Goal: Entertainment & Leisure: Consume media (video, audio)

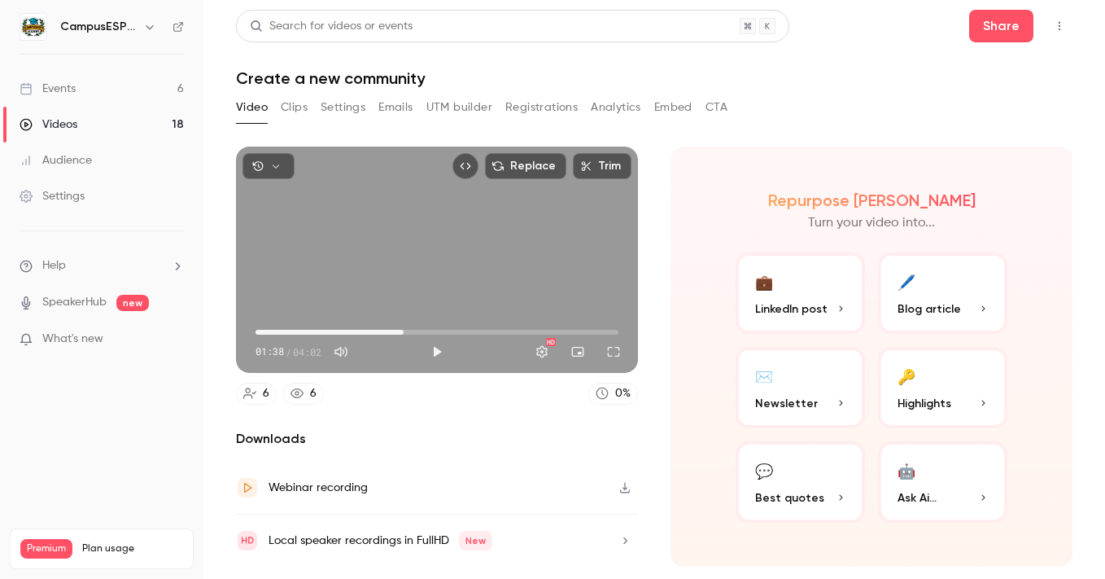
click at [82, 86] on link "Events 6" at bounding box center [101, 89] width 203 height 36
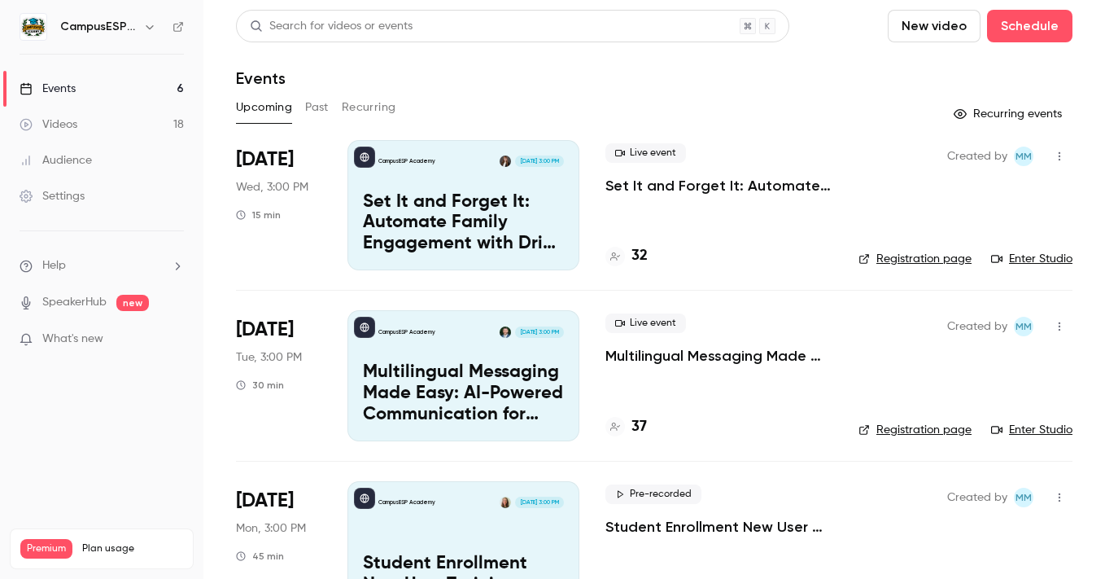
click at [321, 104] on button "Past" at bounding box center [317, 107] width 24 height 26
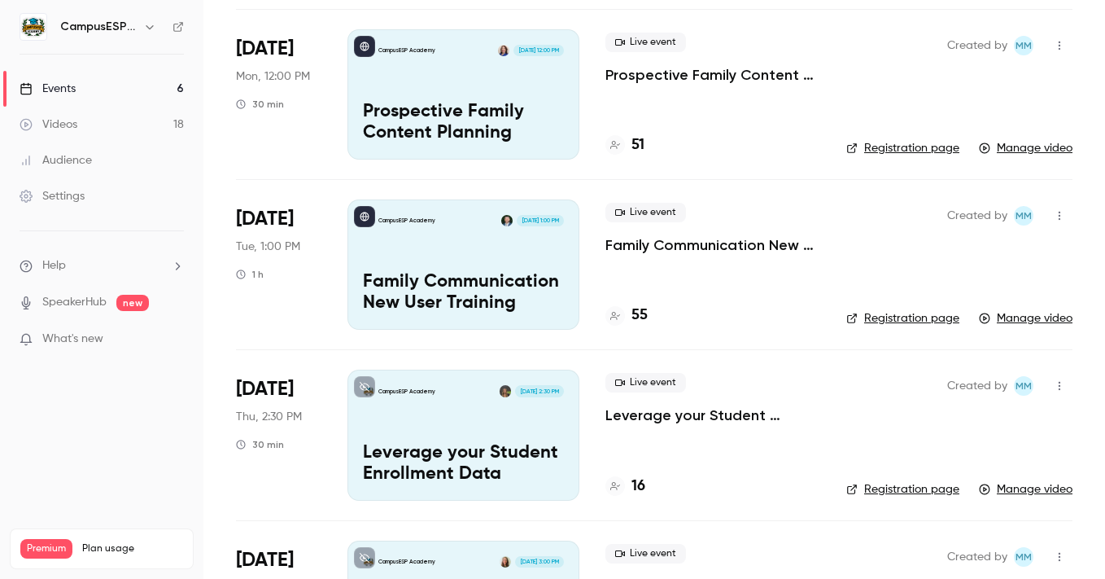
scroll to position [453, 0]
click at [492, 265] on div "CampusESP Academy [DATE] 1:00 PM Family Communication New User Training" at bounding box center [464, 264] width 232 height 130
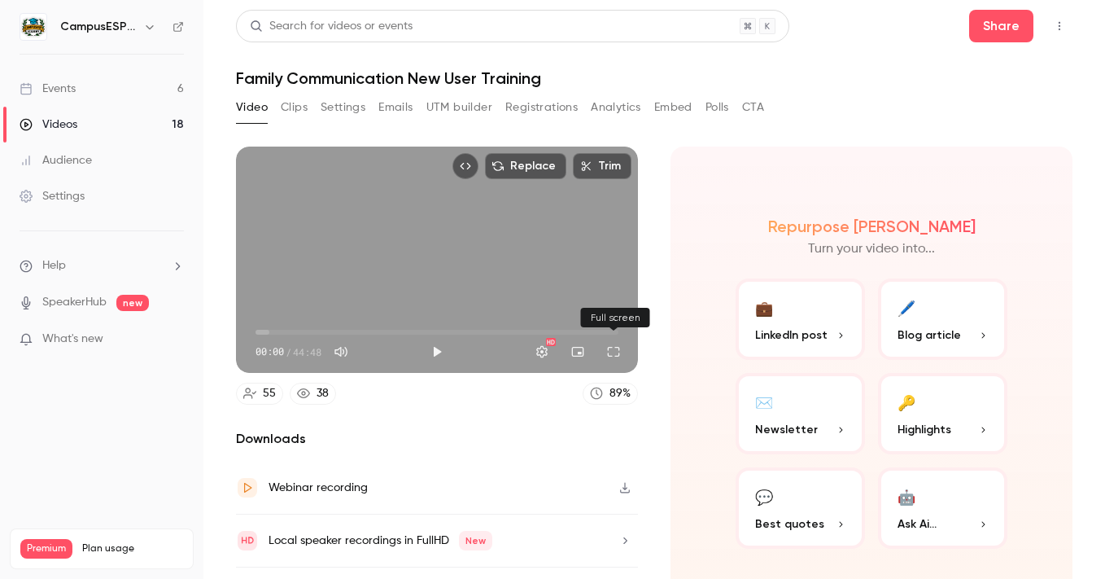
click at [613, 351] on button "Full screen" at bounding box center [613, 351] width 33 height 33
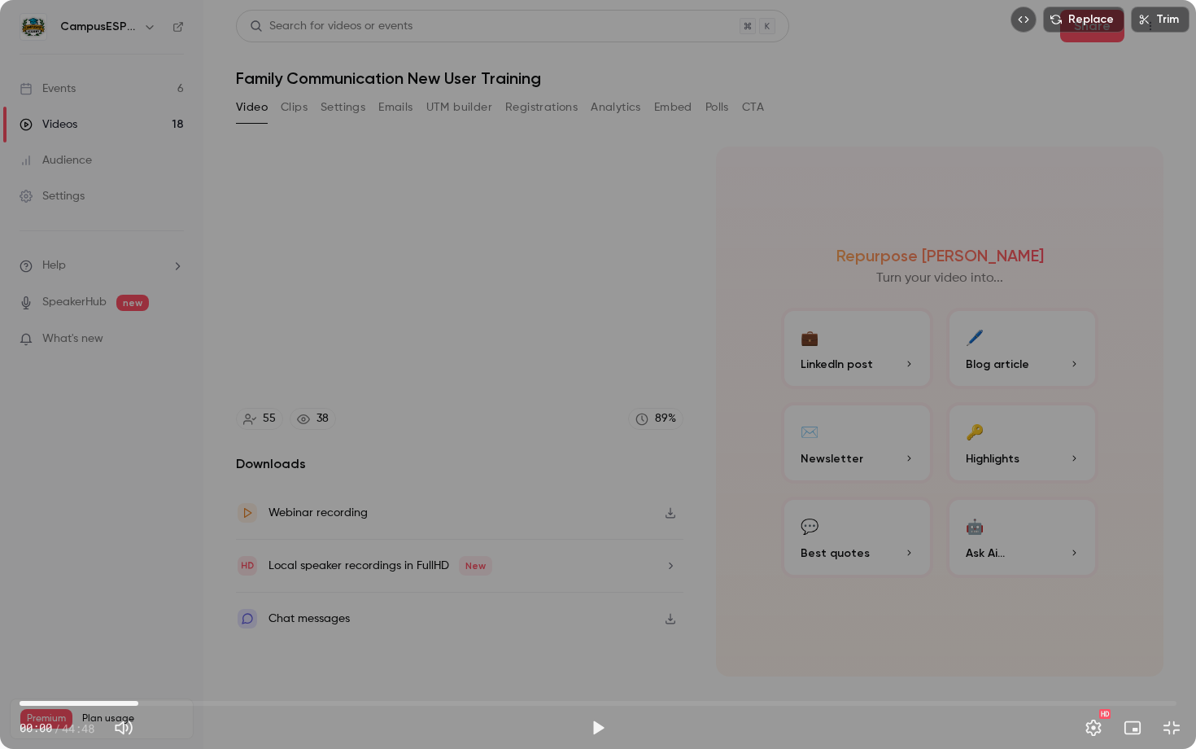
click at [138, 578] on span "04:36" at bounding box center [598, 703] width 1157 height 26
click at [199, 578] on span "06:56" at bounding box center [598, 703] width 1157 height 26
click at [164, 578] on span "05:36" at bounding box center [598, 703] width 1157 height 26
click at [136, 578] on span "05:36" at bounding box center [598, 703] width 1157 height 26
click at [149, 578] on span "04:30" at bounding box center [598, 703] width 1157 height 26
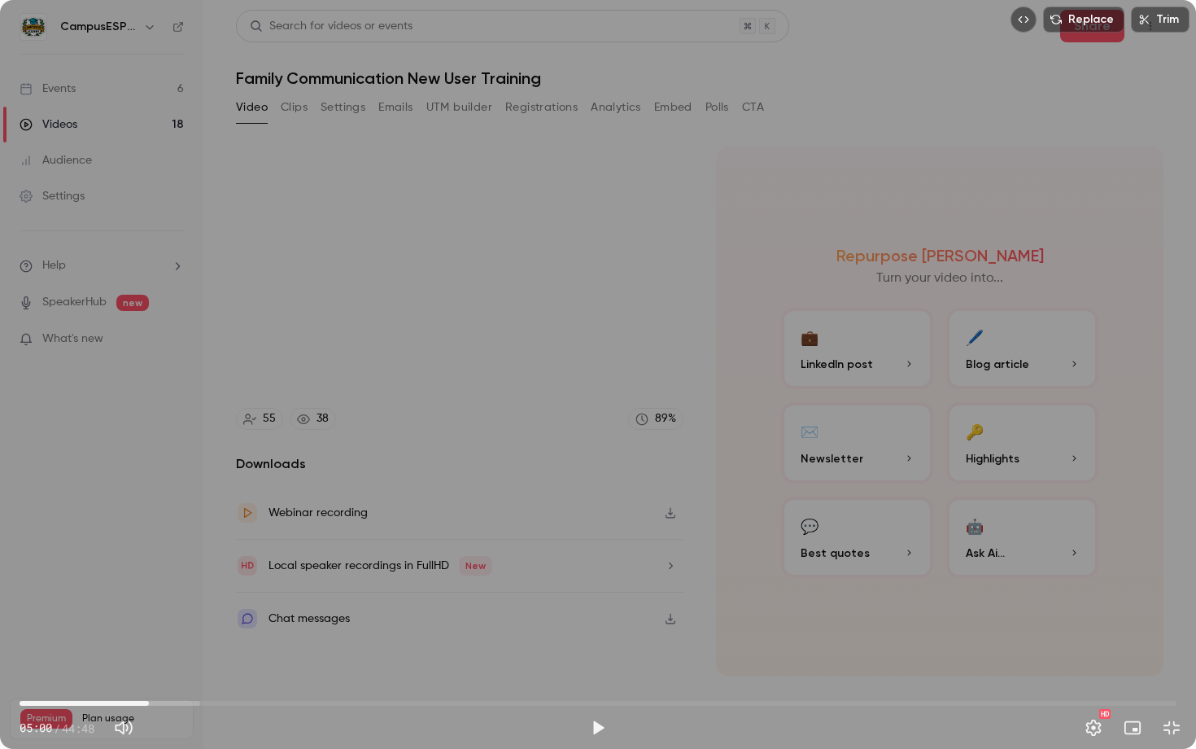
click at [230, 578] on span "05:00" at bounding box center [598, 703] width 1157 height 26
click at [297, 578] on span "10:44" at bounding box center [598, 703] width 1157 height 26
click at [434, 578] on span "10:44" at bounding box center [598, 703] width 1157 height 26
click at [499, 578] on span "18:33" at bounding box center [598, 703] width 1157 height 26
click at [589, 578] on span "18:33" at bounding box center [598, 703] width 1157 height 26
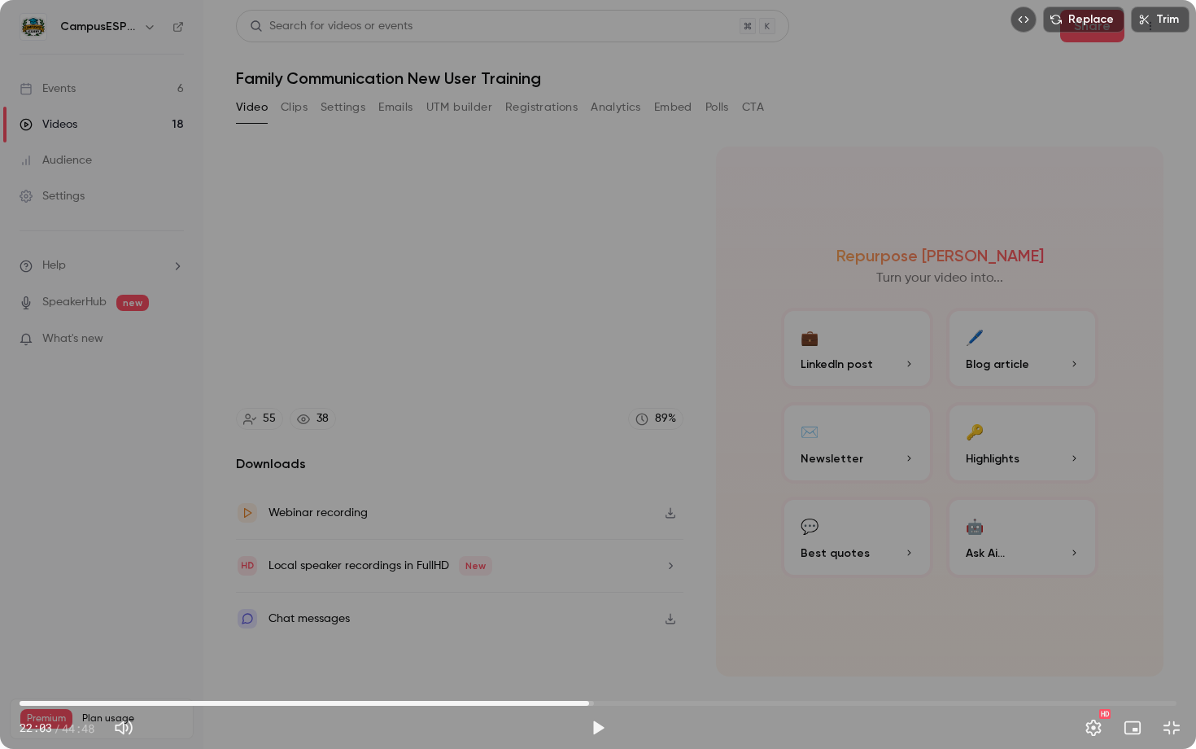
click at [635, 578] on span "22:03" at bounding box center [598, 703] width 1157 height 26
click at [164, 578] on span "23:49" at bounding box center [598, 703] width 1157 height 26
click at [147, 578] on span "05:34" at bounding box center [598, 703] width 1157 height 26
click at [139, 578] on span "04:38" at bounding box center [139, 703] width 5 height 5
click at [153, 578] on span "04:38" at bounding box center [598, 703] width 1157 height 26
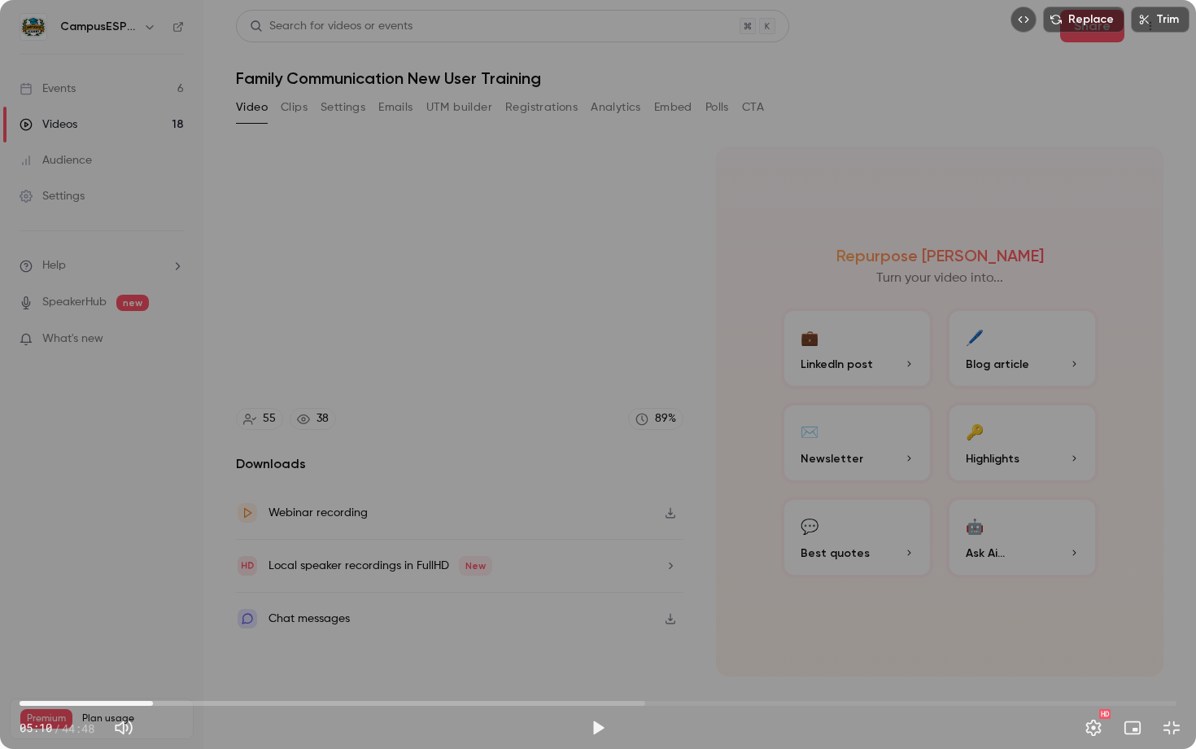
click at [124, 578] on span "05:10" at bounding box center [598, 703] width 1157 height 26
click at [137, 578] on span "04:32" at bounding box center [598, 703] width 1157 height 26
click at [597, 578] on button "Play" at bounding box center [598, 727] width 33 height 33
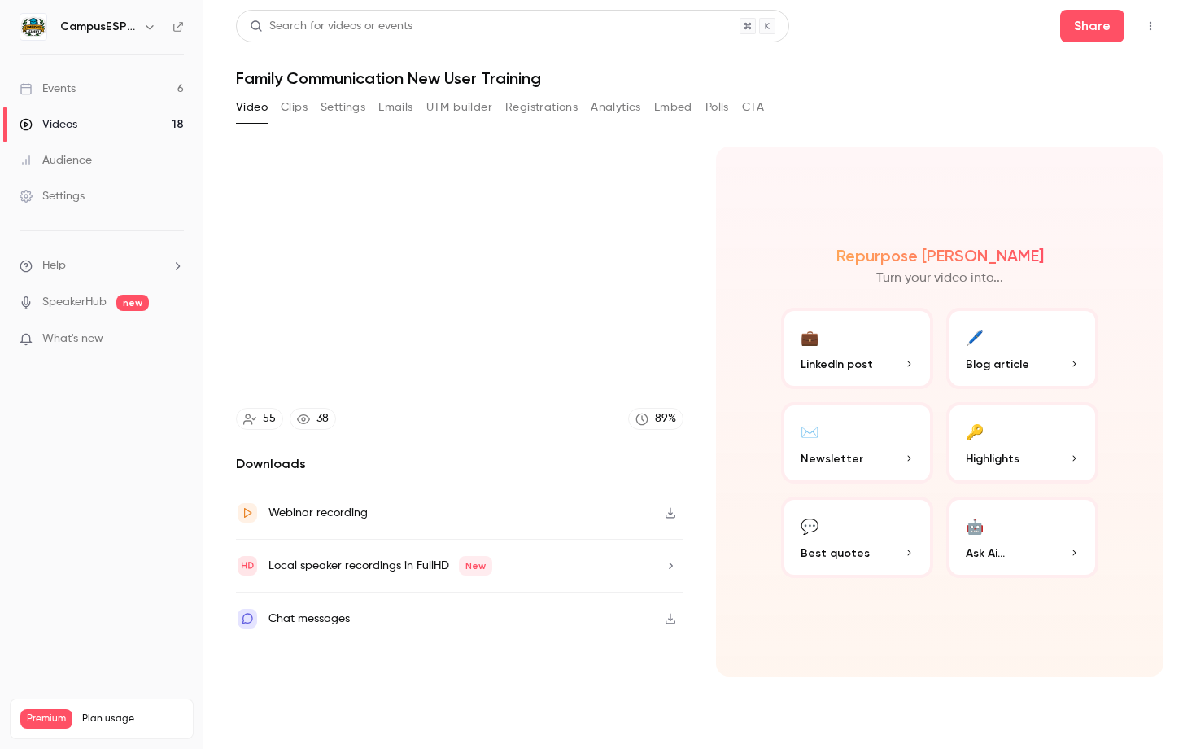
type input "***"
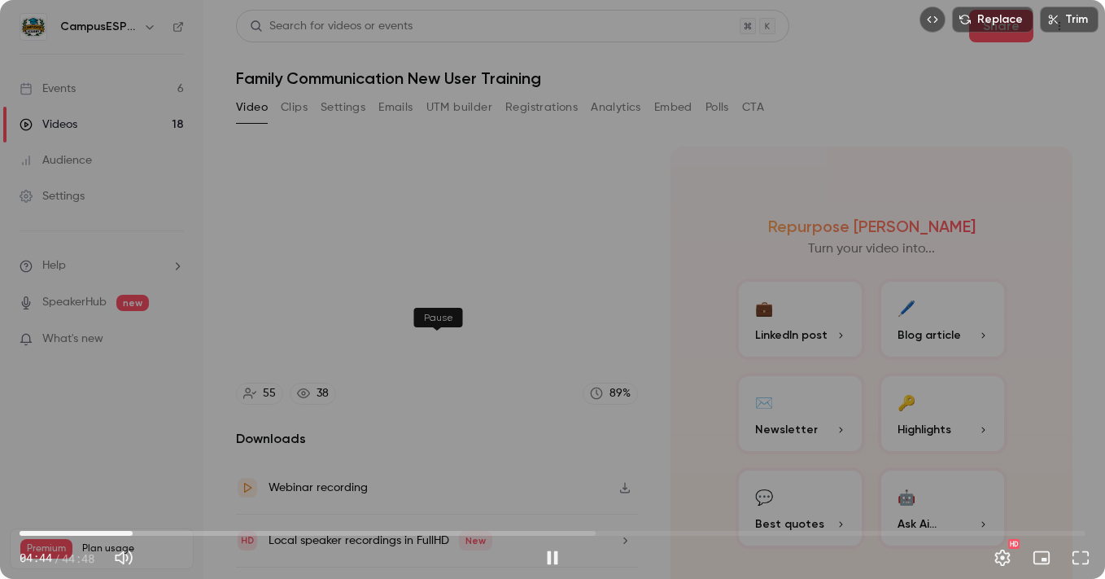
click at [536, 541] on button "Pause" at bounding box center [552, 557] width 33 height 33
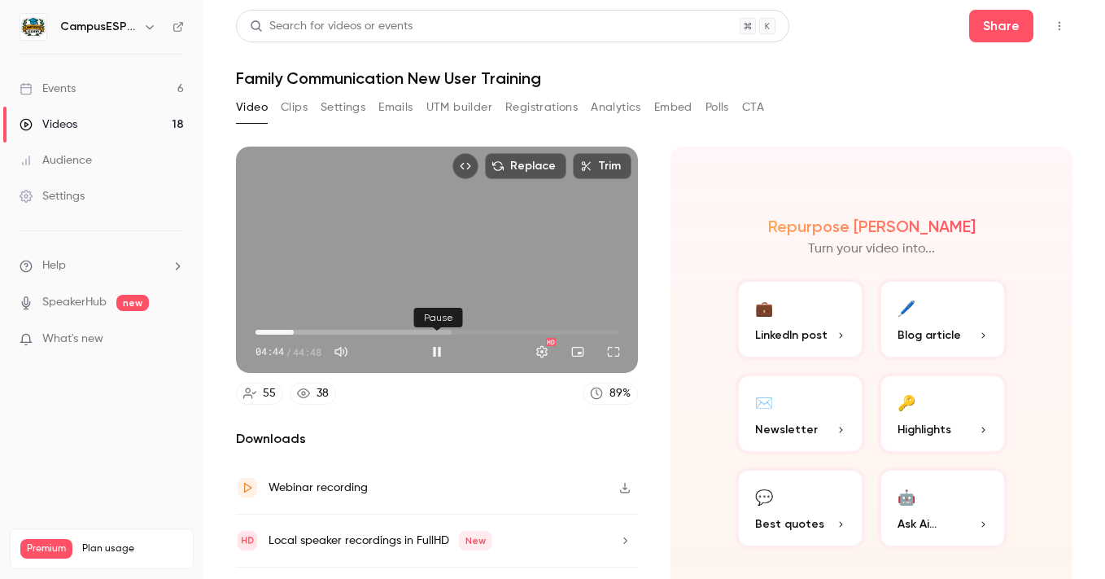
type input "*****"
click at [83, 90] on link "Events 6" at bounding box center [101, 89] width 203 height 36
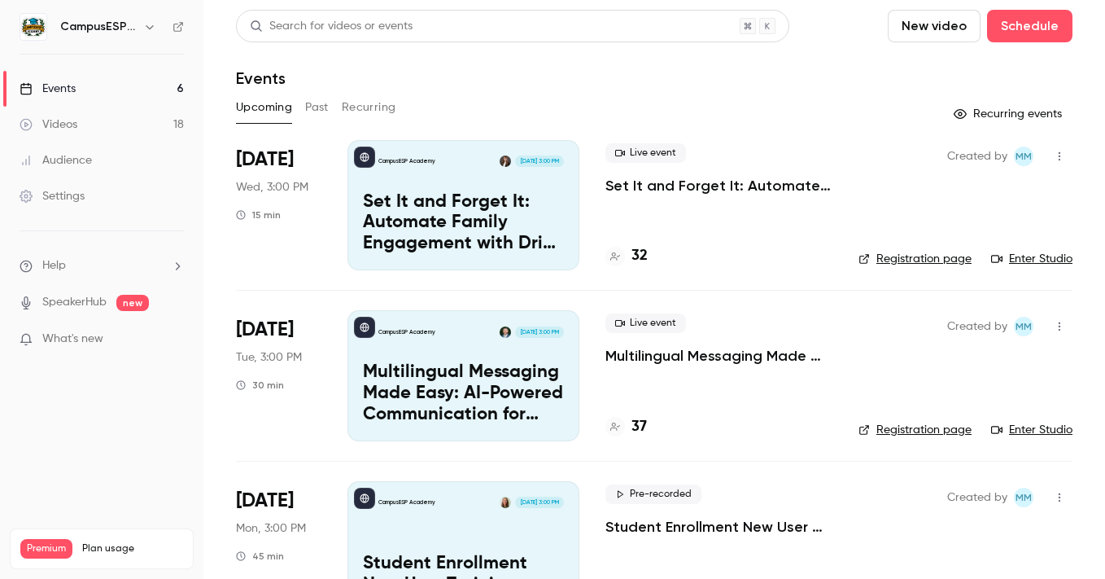
click at [316, 109] on button "Past" at bounding box center [317, 107] width 24 height 26
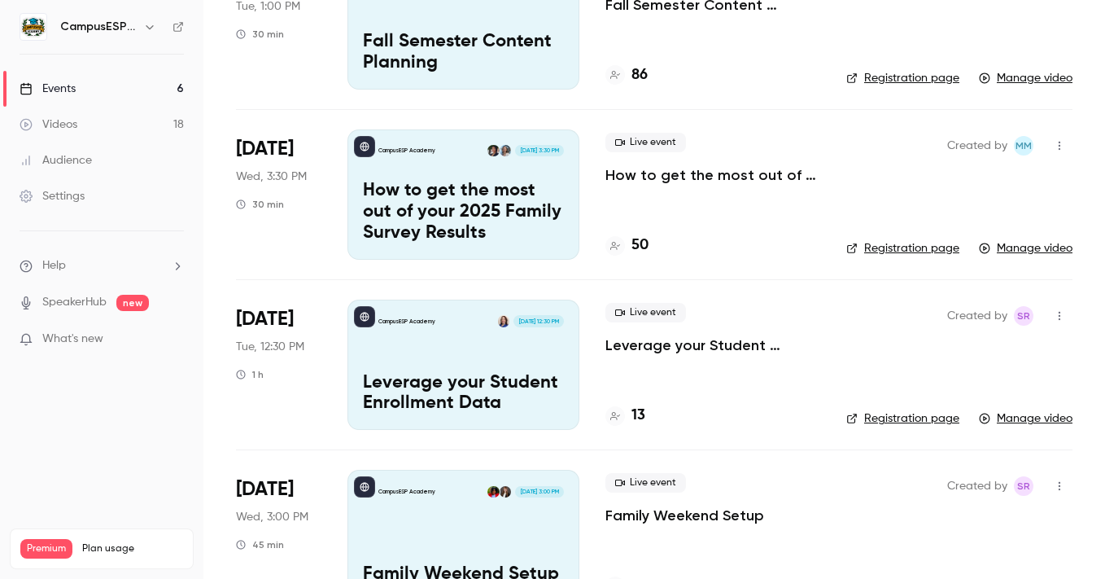
scroll to position [1595, 0]
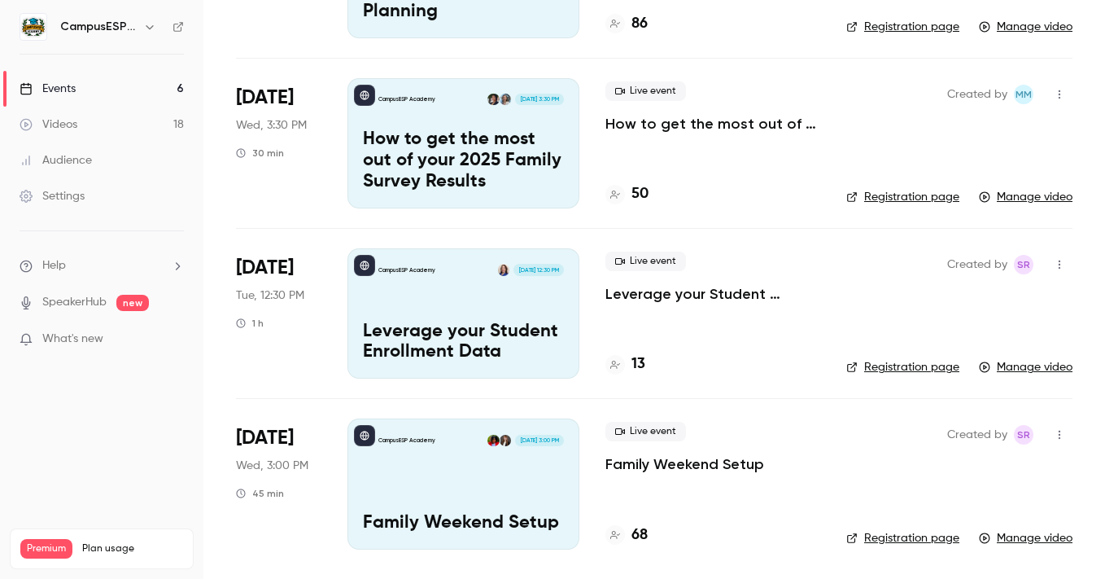
click at [469, 496] on div "CampusESP Academy [DATE] 3:00 PM Family Weekend Setup" at bounding box center [464, 483] width 232 height 130
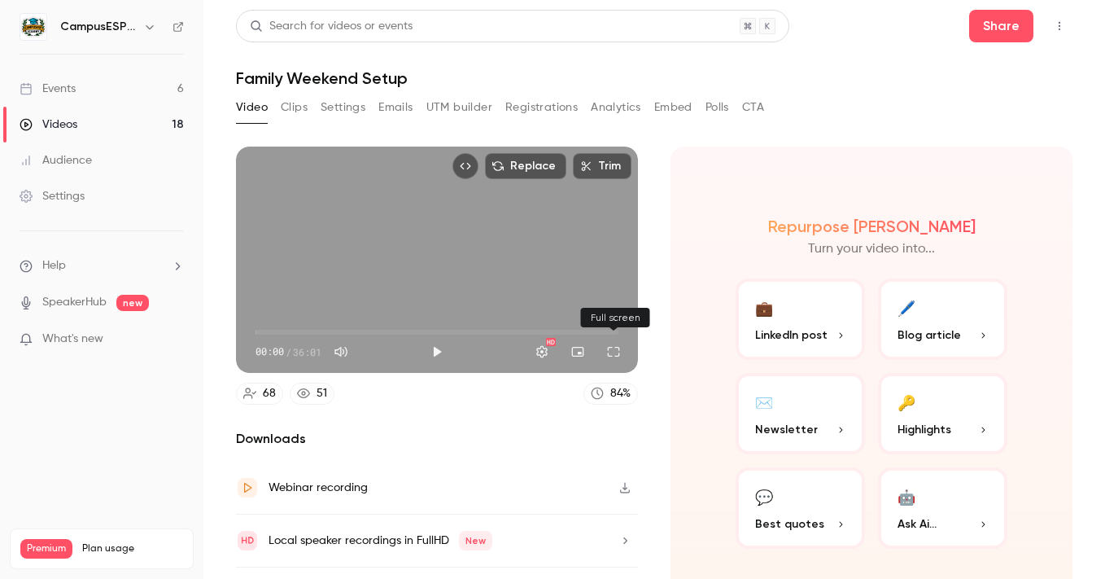
click at [617, 358] on button "Full screen" at bounding box center [613, 351] width 33 height 33
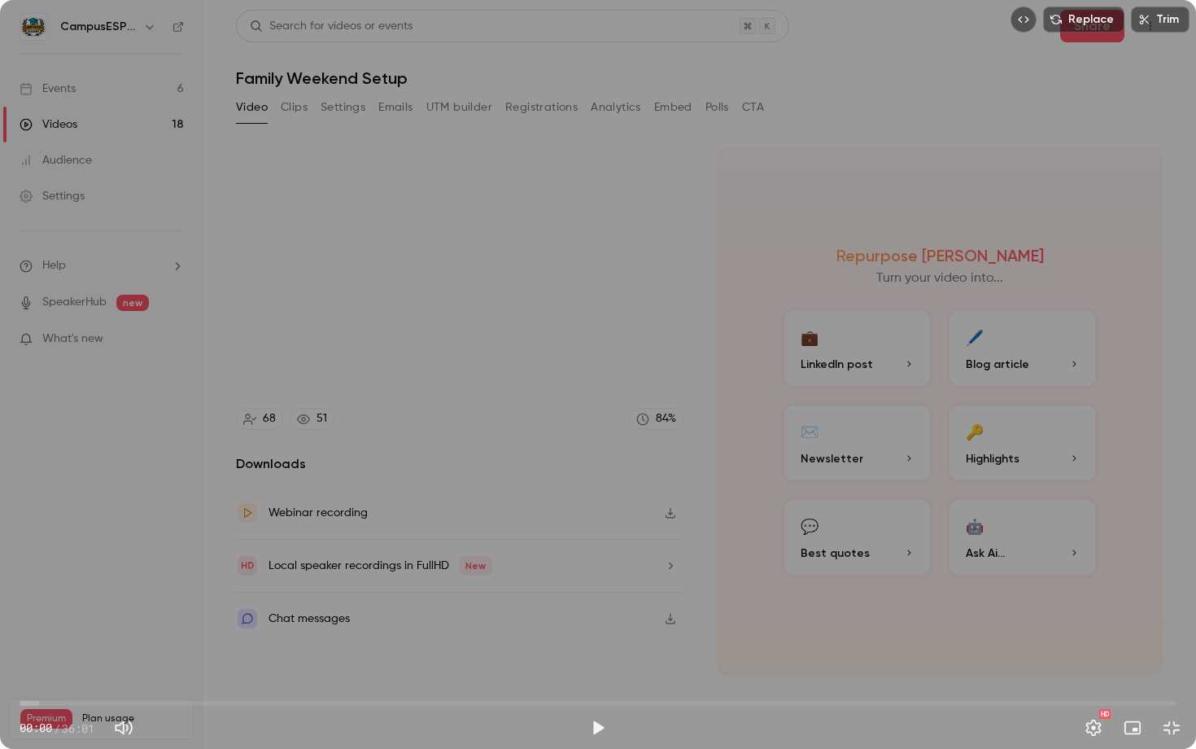
click at [233, 578] on span "00:00" at bounding box center [598, 703] width 1157 height 26
click at [370, 578] on span "06:38" at bounding box center [598, 703] width 1157 height 26
click at [451, 578] on span "10:53" at bounding box center [598, 703] width 1157 height 26
click at [432, 578] on span "13:25" at bounding box center [598, 703] width 1157 height 26
click at [388, 578] on span "12:50" at bounding box center [598, 703] width 1157 height 26
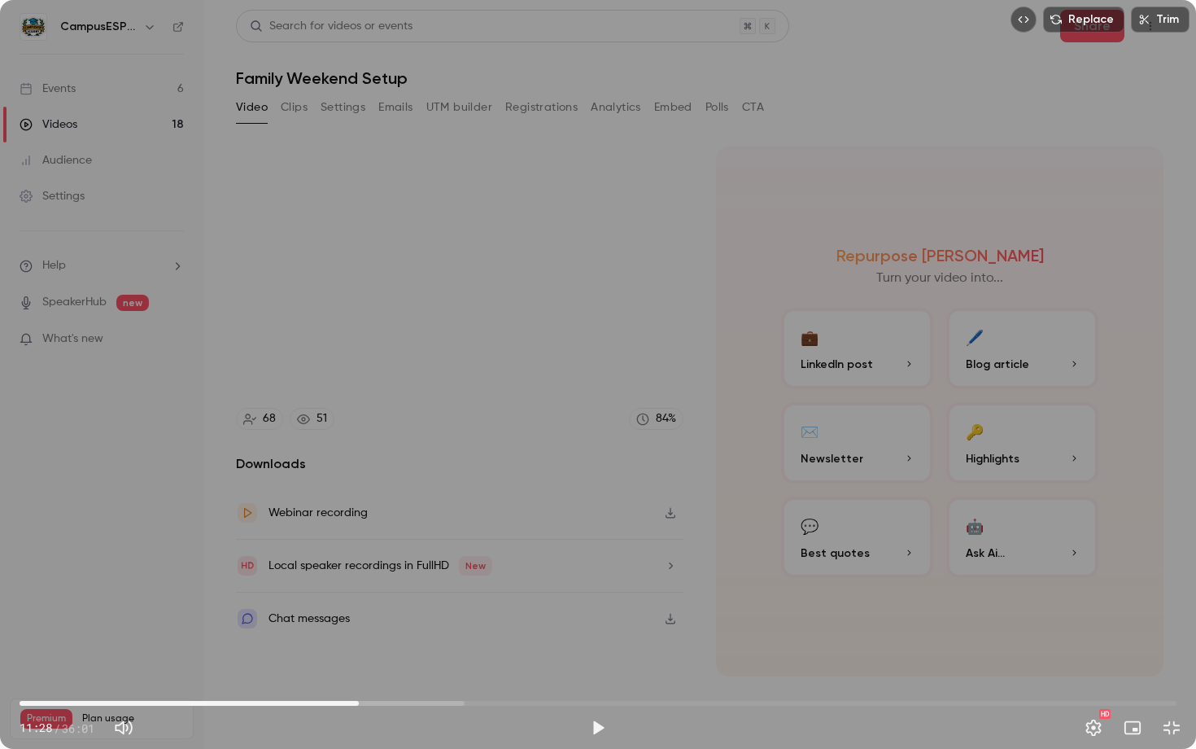
click at [359, 578] on span "10:33" at bounding box center [598, 703] width 1157 height 26
click at [323, 578] on span "10:33" at bounding box center [598, 703] width 1157 height 26
click at [278, 578] on span "09:26" at bounding box center [598, 703] width 1157 height 26
click at [246, 578] on span "08:03" at bounding box center [598, 703] width 1157 height 26
click at [212, 578] on span "05:58" at bounding box center [598, 703] width 1157 height 26
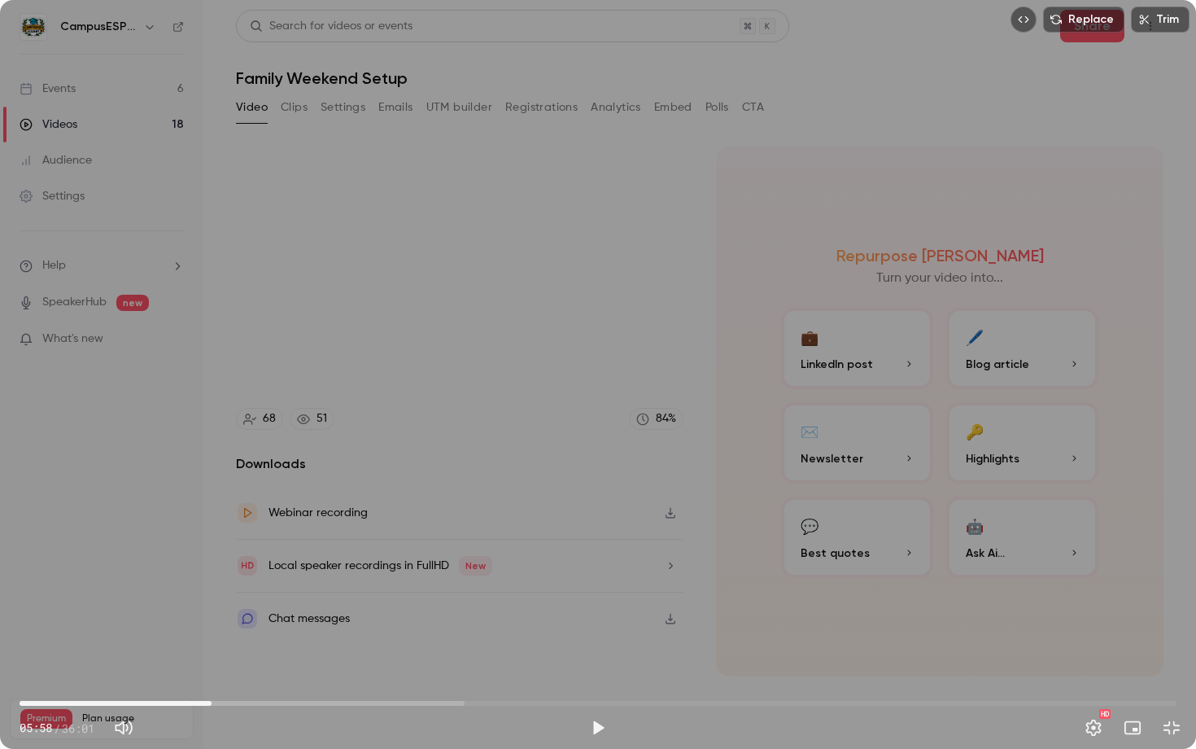
click at [242, 578] on span "05:58" at bounding box center [598, 703] width 1157 height 26
click at [210, 578] on span "06:54" at bounding box center [598, 703] width 1157 height 26
click at [595, 578] on button "Play" at bounding box center [598, 727] width 33 height 33
click at [705, 96] on div "Replace Trim 06:01 06:01 / 36:01 HD" at bounding box center [598, 374] width 1196 height 749
click at [575, 210] on div "Replace Trim 06:01 06:01 / 36:01 HD" at bounding box center [598, 374] width 1196 height 749
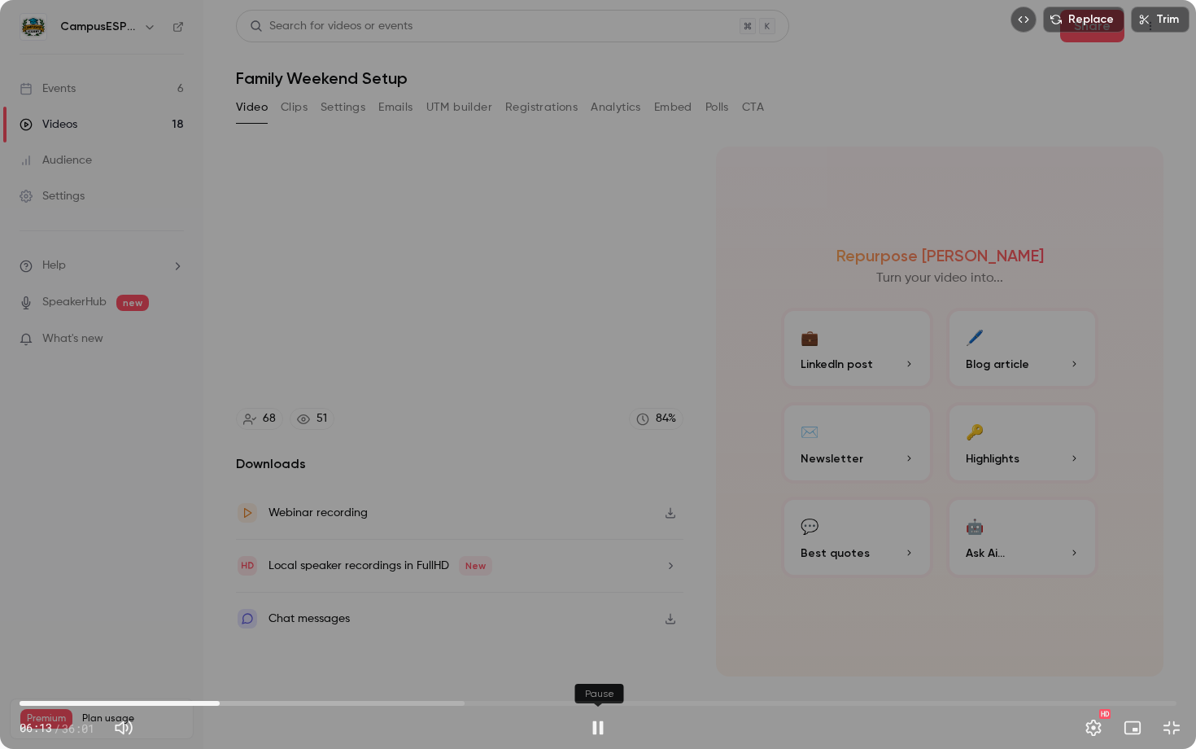
click at [603, 578] on button "Pause" at bounding box center [598, 727] width 33 height 33
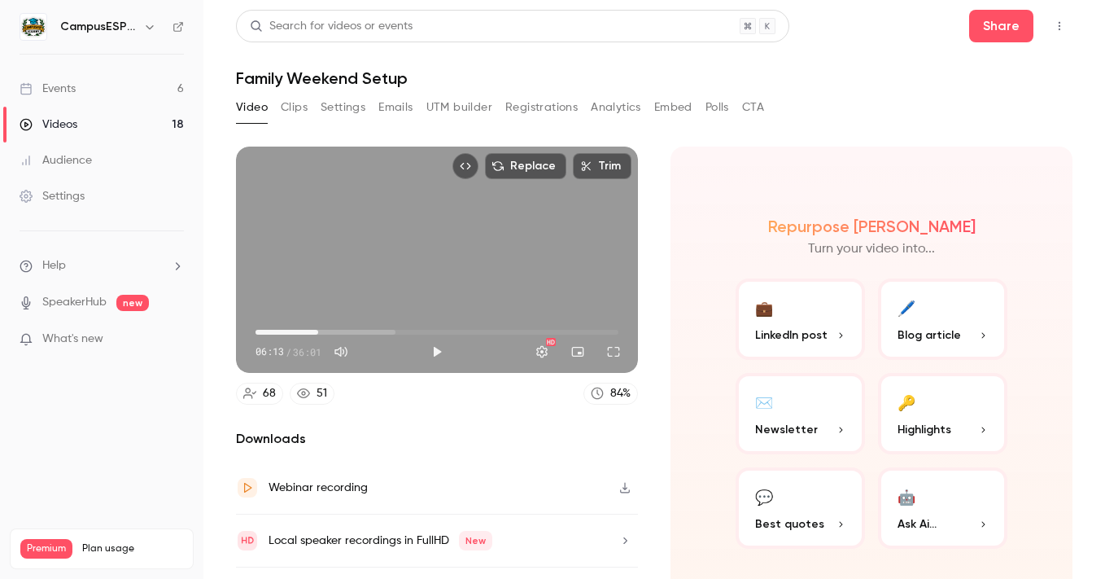
type input "*****"
click at [56, 117] on div "Videos" at bounding box center [49, 124] width 58 height 16
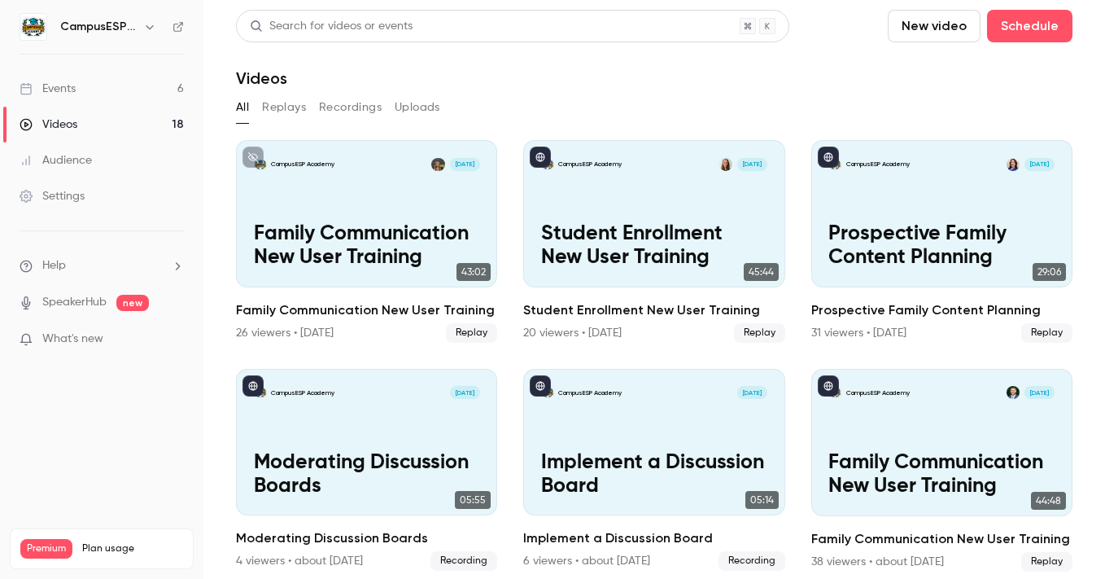
click at [358, 103] on button "Recordings" at bounding box center [350, 107] width 63 height 26
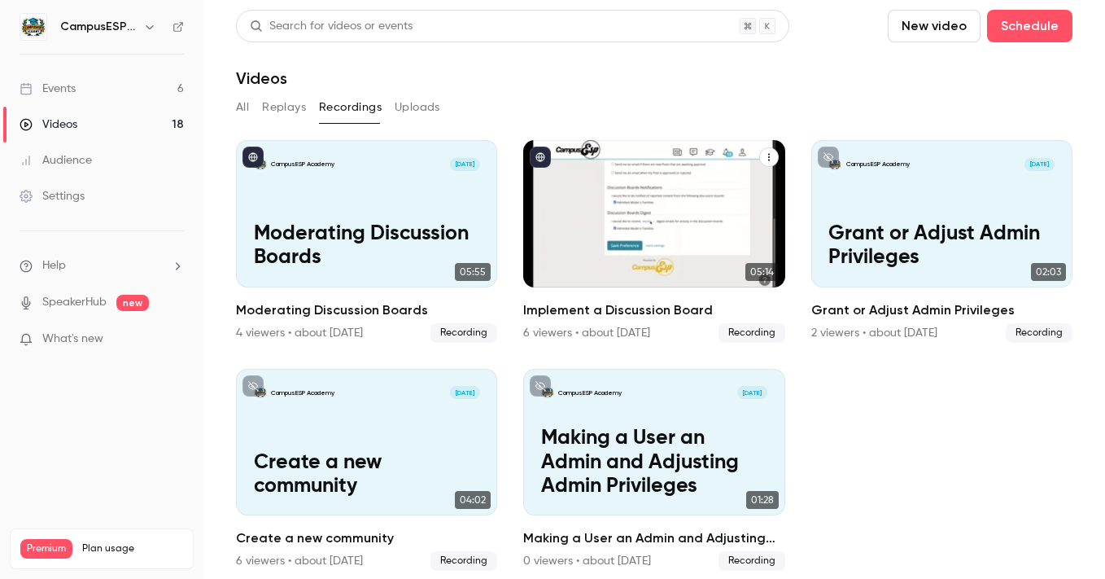
click at [638, 197] on div "CampusESP Academy [DATE] Implement a Discussion Board" at bounding box center [653, 213] width 261 height 147
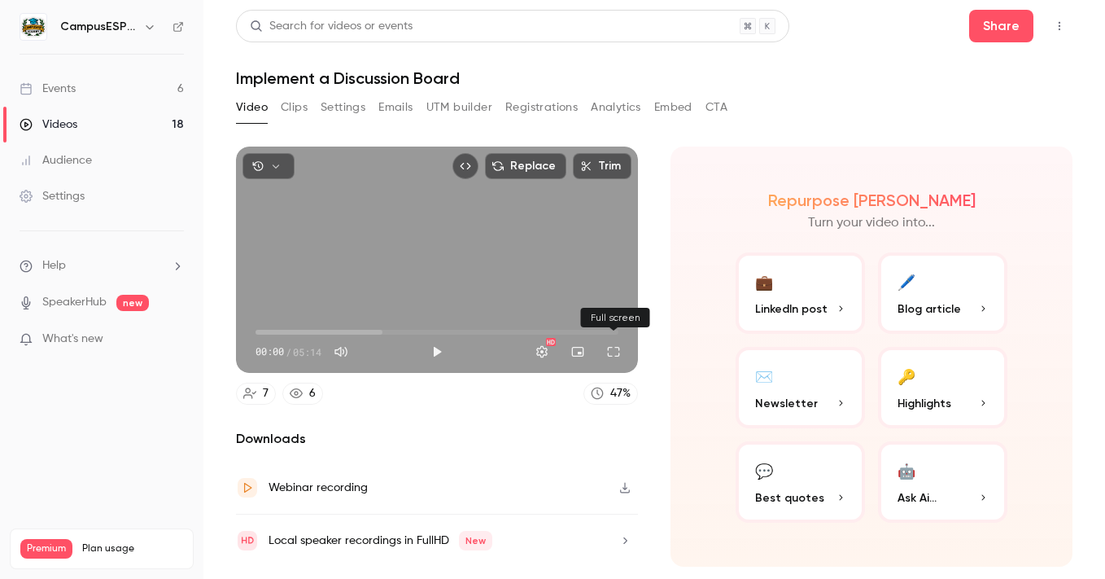
click at [617, 354] on button "Full screen" at bounding box center [613, 351] width 33 height 33
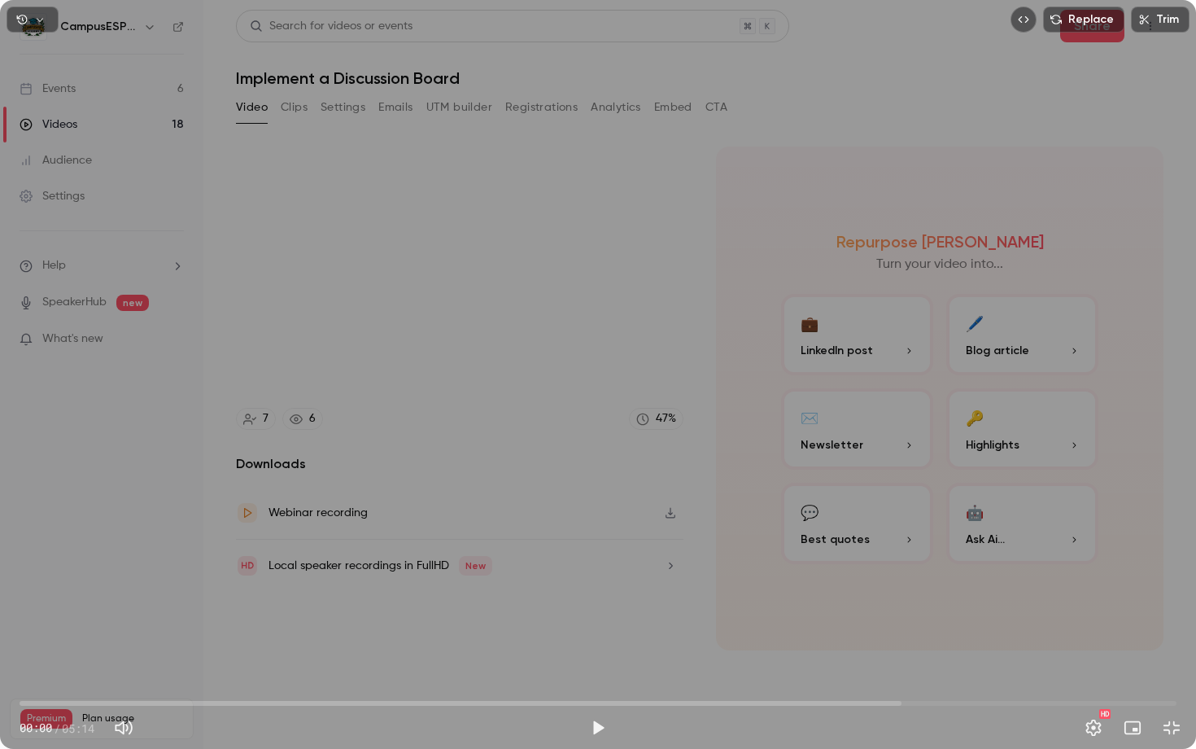
click at [142, 578] on span "00:00" at bounding box center [598, 703] width 1157 height 26
click at [176, 578] on span "00:42" at bounding box center [598, 703] width 1157 height 26
click at [597, 578] on button "Play" at bounding box center [598, 727] width 33 height 33
click at [584, 15] on div "Replace Trim" at bounding box center [598, 19] width 1196 height 39
drag, startPoint x: 235, startPoint y: 702, endPoint x: 186, endPoint y: 702, distance: 49.6
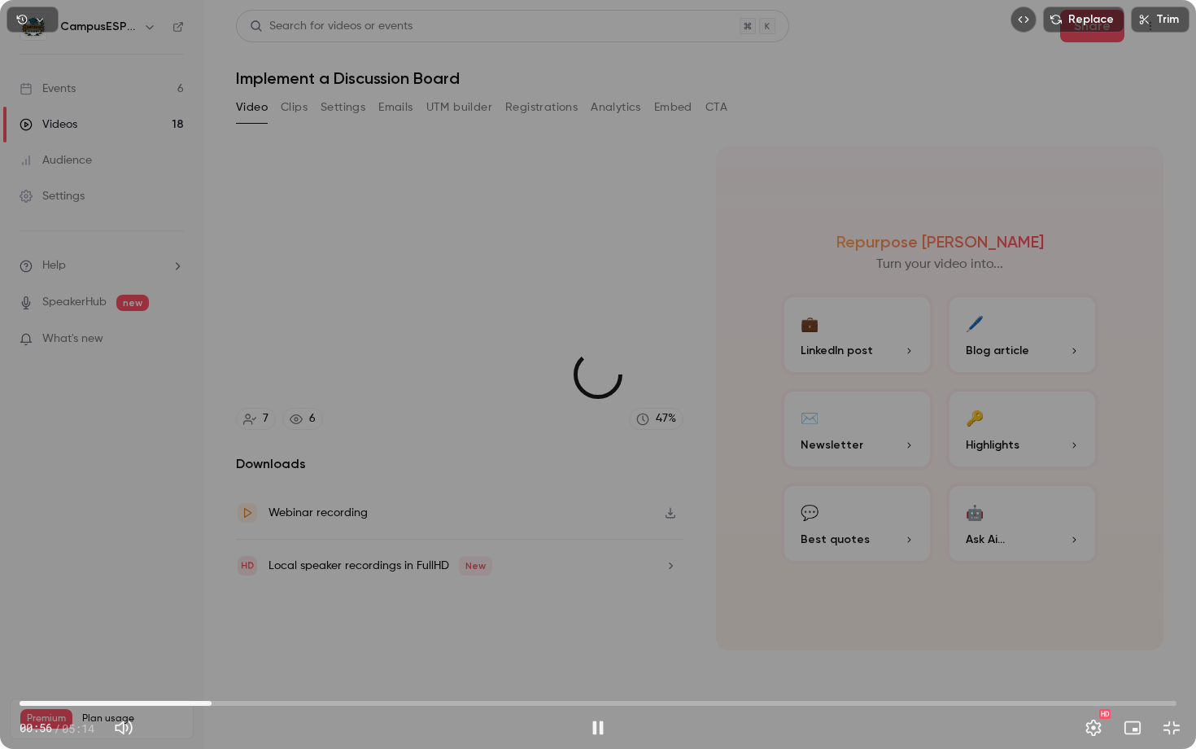
click at [209, 578] on span "00:52" at bounding box center [211, 703] width 5 height 5
type input "****"
click at [601, 578] on button "Pause" at bounding box center [598, 727] width 33 height 33
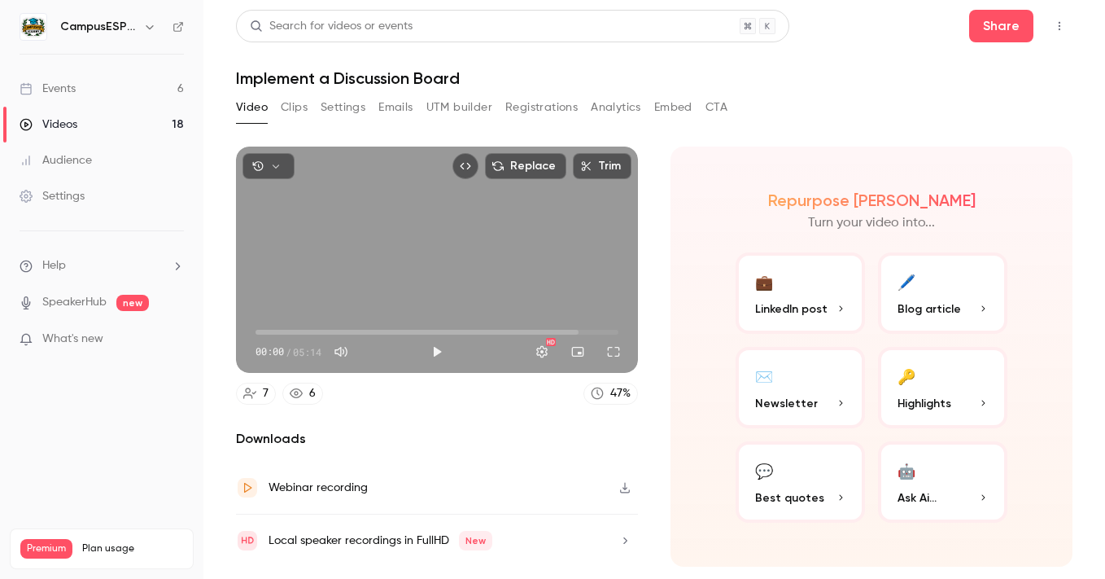
click at [71, 95] on div "Events" at bounding box center [48, 89] width 56 height 16
